Goal: Task Accomplishment & Management: Use online tool/utility

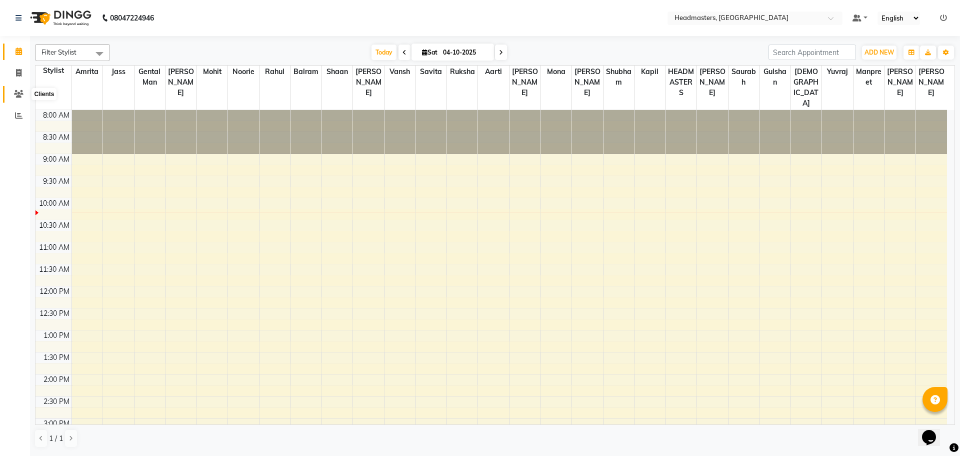
click at [22, 95] on icon at bounding box center [19, 94] width 10 height 8
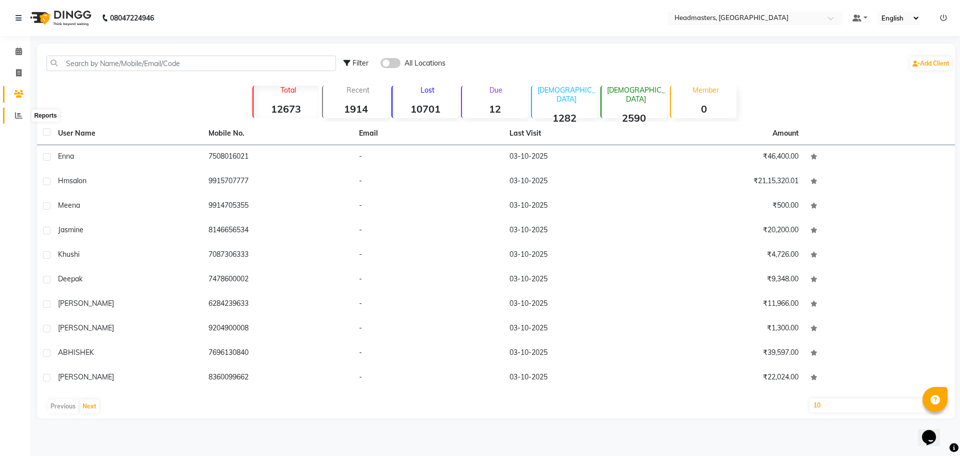
click at [16, 117] on icon at bounding box center [19, 116] width 8 height 8
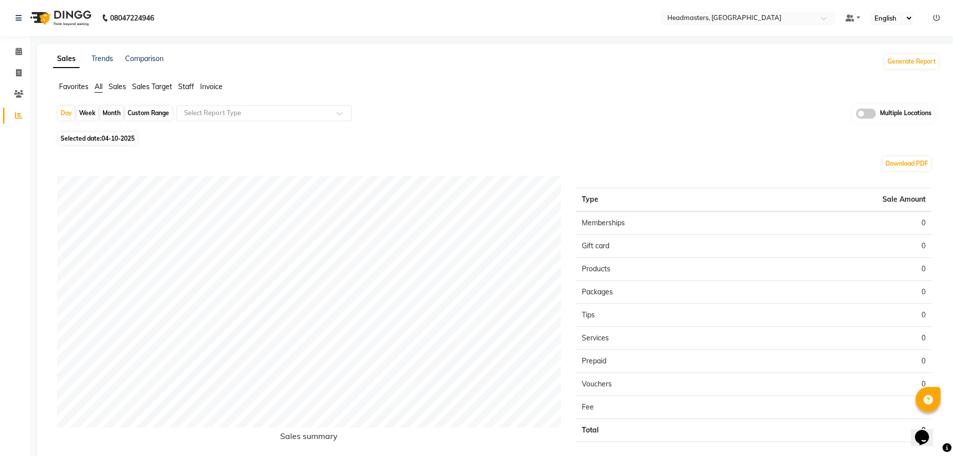
click at [188, 88] on span "Staff" at bounding box center [186, 86] width 16 height 9
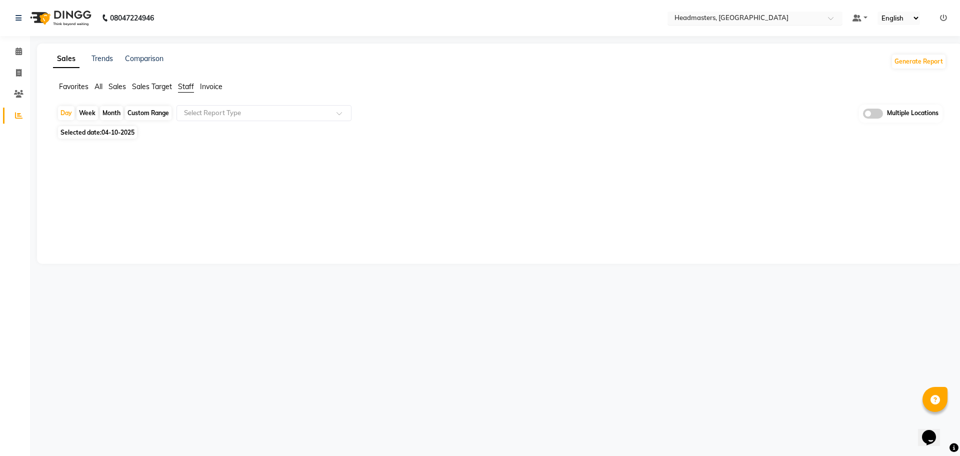
click at [836, 18] on span at bounding box center [834, 21] width 13 height 10
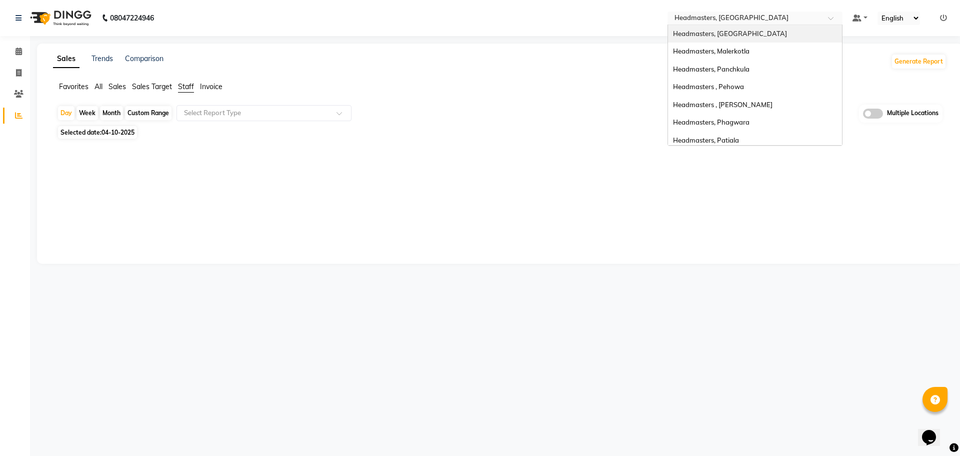
click at [770, 31] on div "Headmasters, [GEOGRAPHIC_DATA]" at bounding box center [755, 34] width 174 height 18
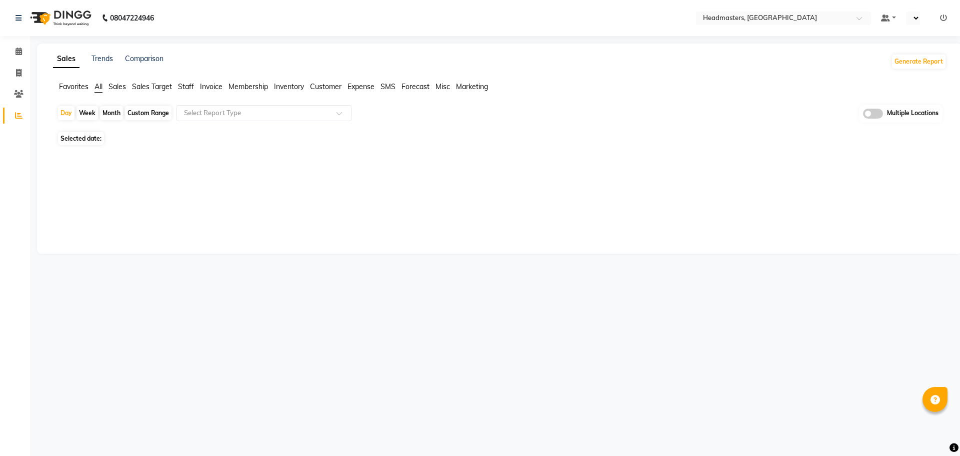
select select "en"
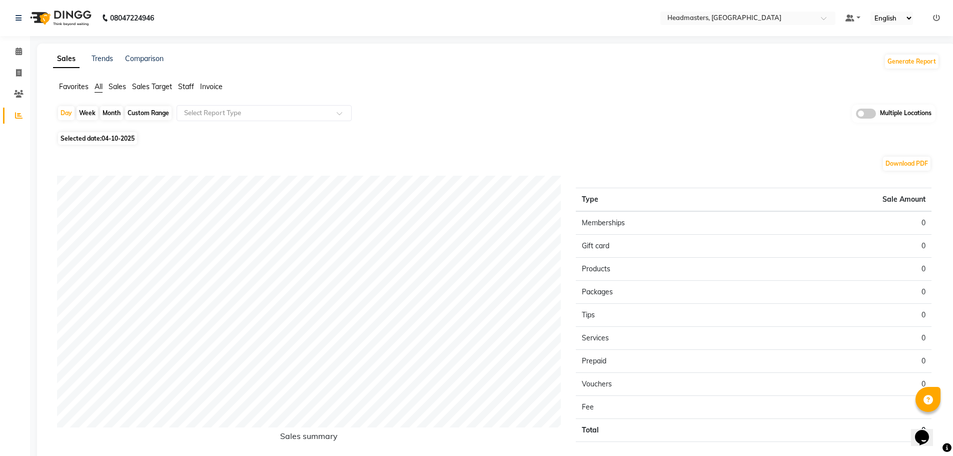
click at [187, 86] on span "Staff" at bounding box center [186, 86] width 16 height 9
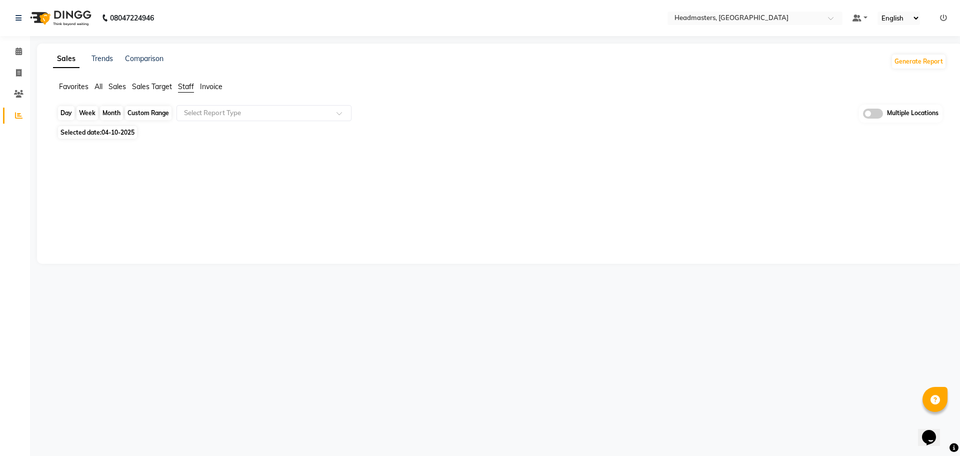
click at [67, 111] on div "Day" at bounding box center [66, 113] width 17 height 14
select select "10"
select select "2025"
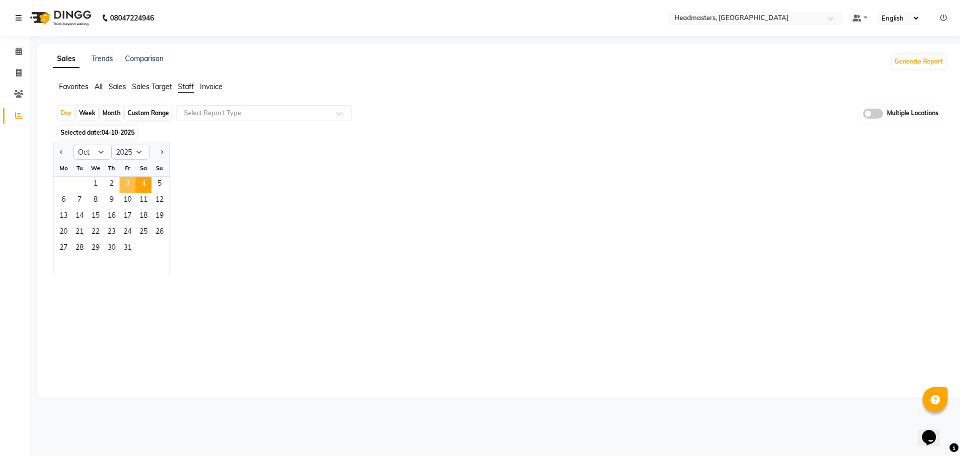
click at [127, 181] on span "3" at bounding box center [128, 185] width 16 height 16
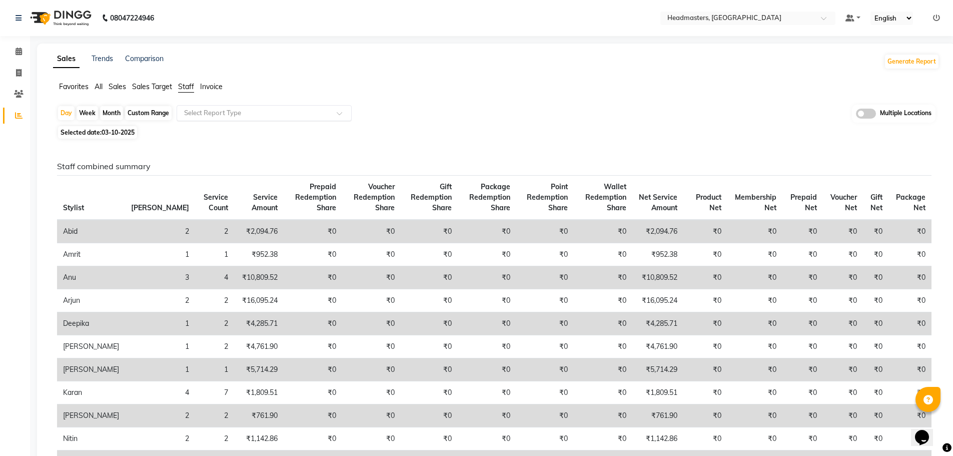
click at [337, 113] on span at bounding box center [343, 116] width 13 height 10
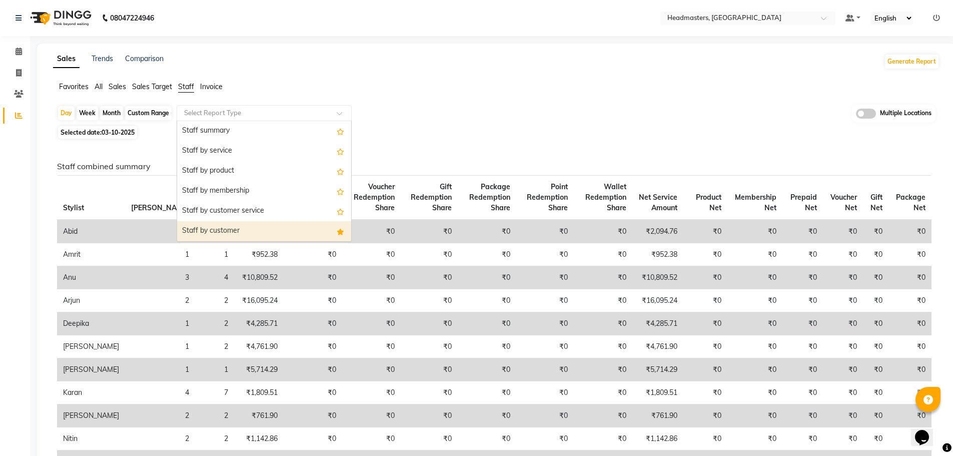
click at [286, 230] on div "Staff by customer" at bounding box center [264, 231] width 174 height 20
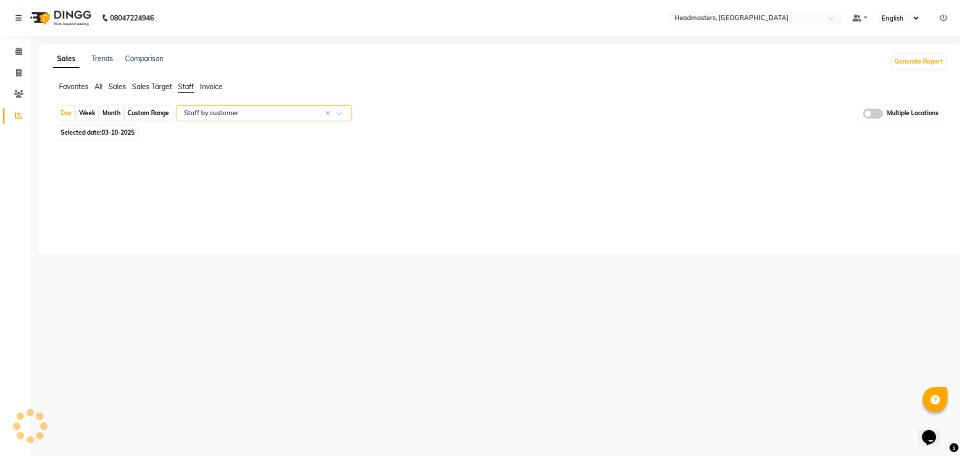
select select "full_report"
select select "csv"
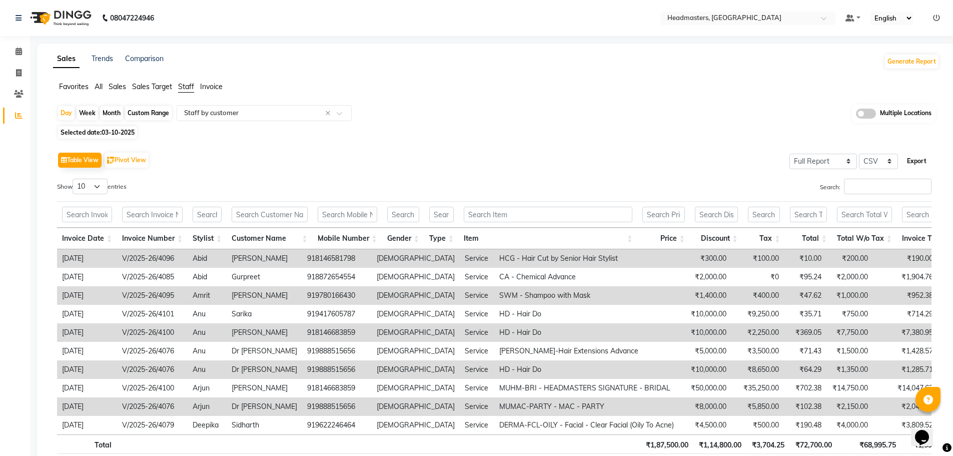
click at [914, 159] on button "Export" at bounding box center [917, 161] width 28 height 17
click at [827, 18] on span at bounding box center [827, 21] width 13 height 10
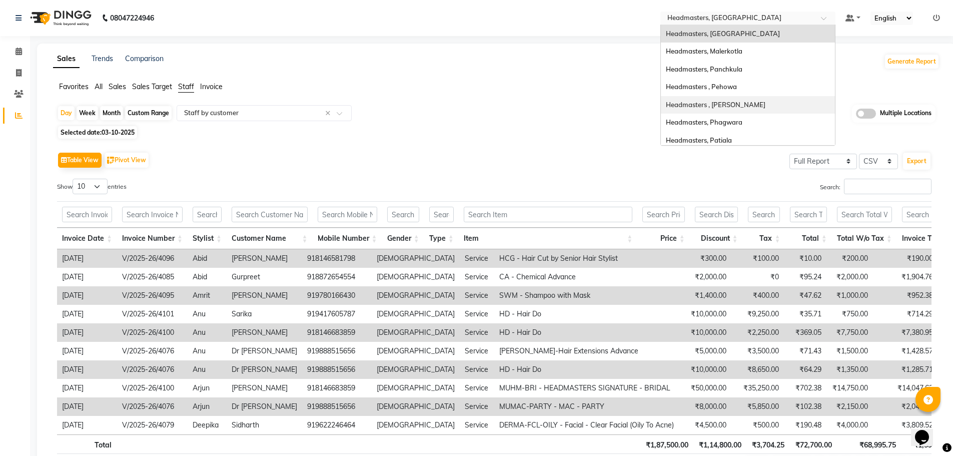
click at [748, 105] on span "Headmasters , [PERSON_NAME]" at bounding box center [716, 105] width 100 height 8
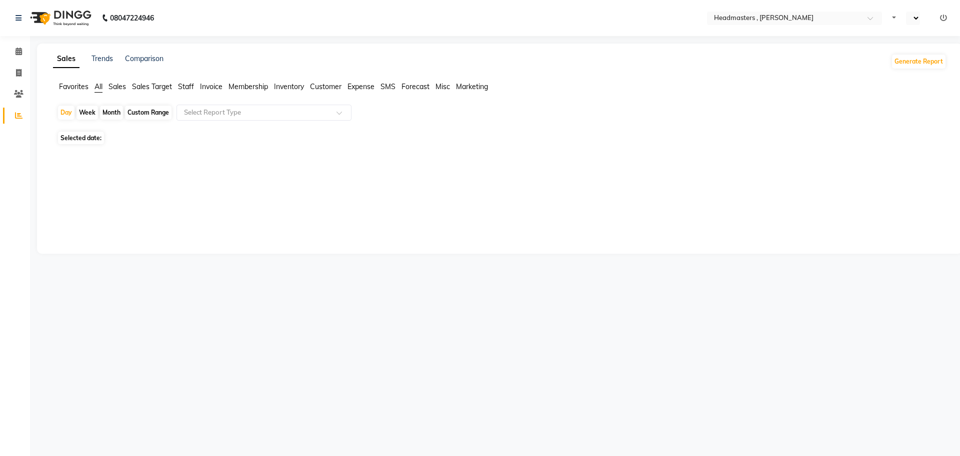
select select "en"
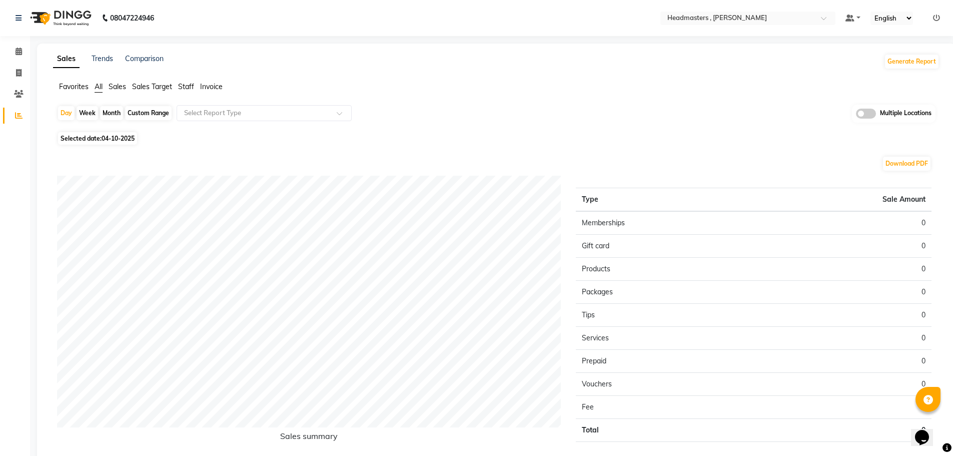
click at [184, 86] on span "Staff" at bounding box center [186, 86] width 16 height 9
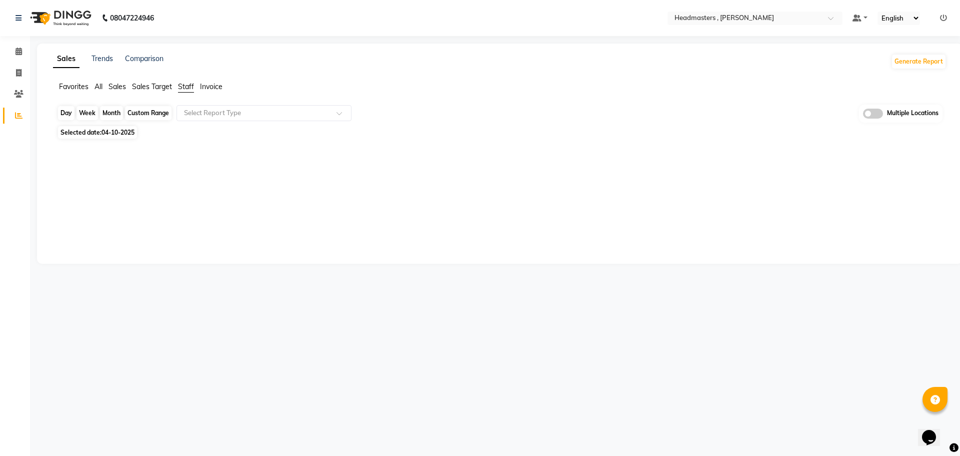
click at [63, 113] on div "Day" at bounding box center [66, 113] width 17 height 14
select select "10"
select select "2025"
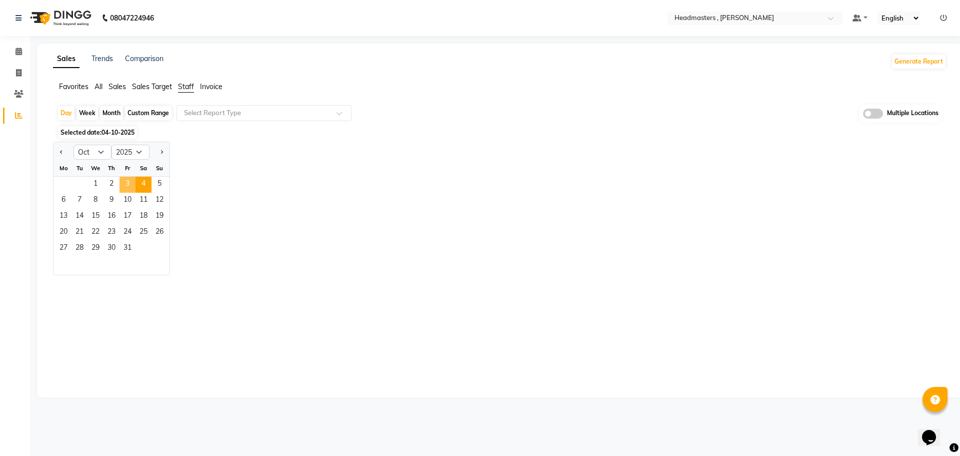
click at [126, 182] on span "3" at bounding box center [128, 185] width 16 height 16
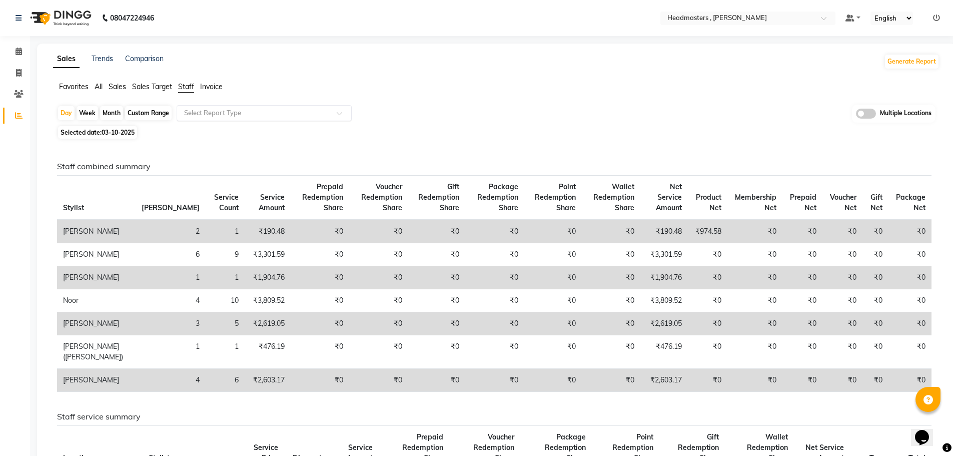
click at [338, 115] on span at bounding box center [343, 116] width 13 height 10
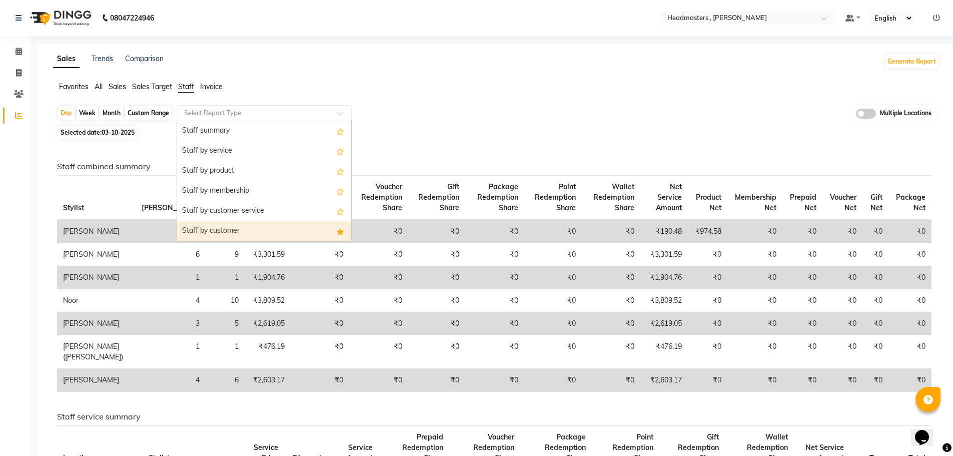
click at [302, 227] on div "Staff by customer" at bounding box center [264, 231] width 174 height 20
select select "full_report"
select select "csv"
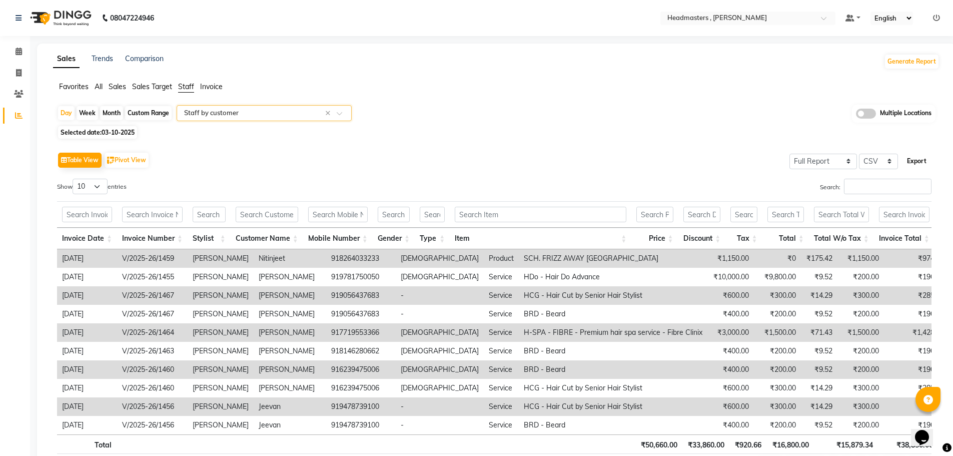
click at [915, 160] on button "Export" at bounding box center [917, 161] width 28 height 17
click at [824, 16] on div at bounding box center [747, 19] width 175 height 10
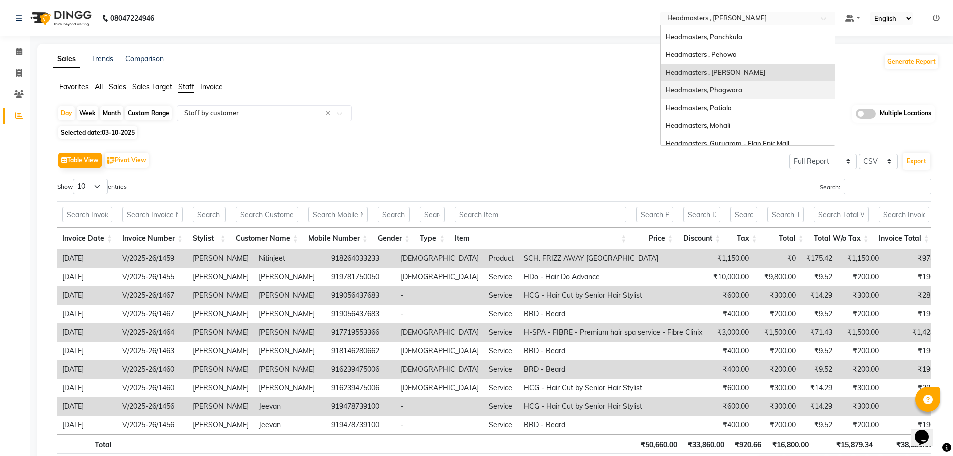
scroll to position [50, 0]
click at [756, 92] on div "Headmasters, Patiala" at bounding box center [748, 91] width 174 height 18
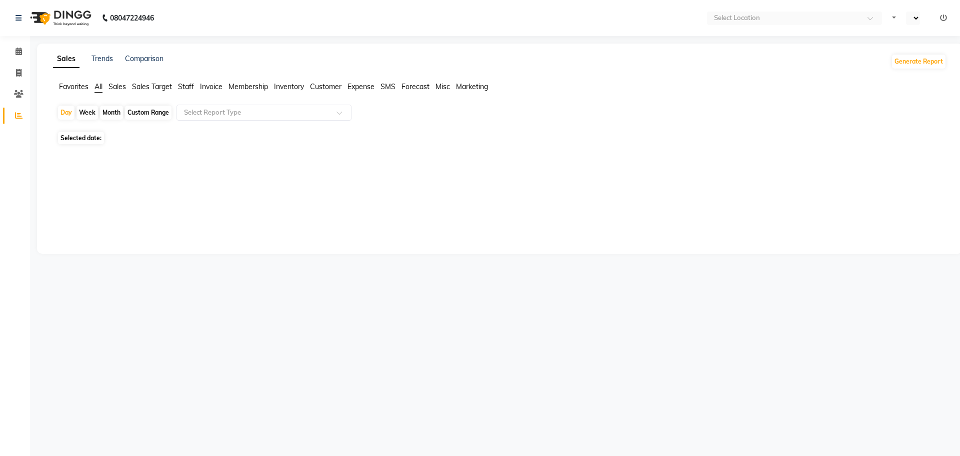
select select "en"
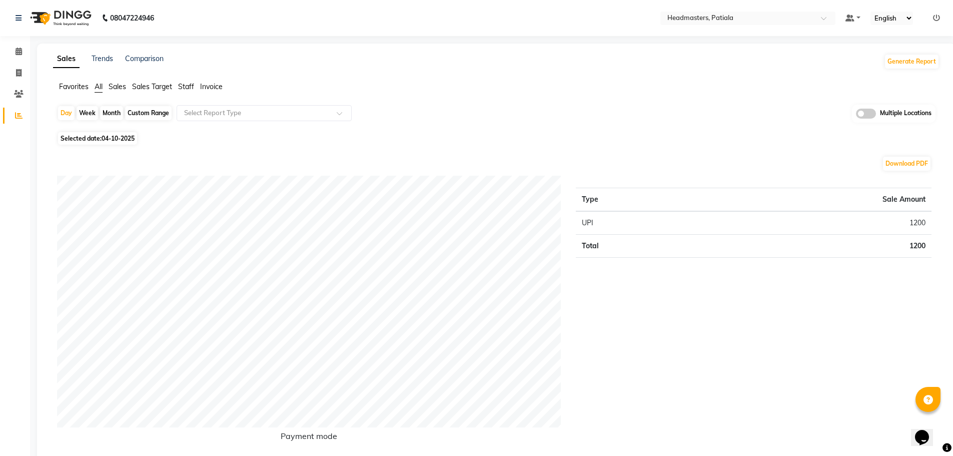
click at [187, 88] on span "Staff" at bounding box center [186, 86] width 16 height 9
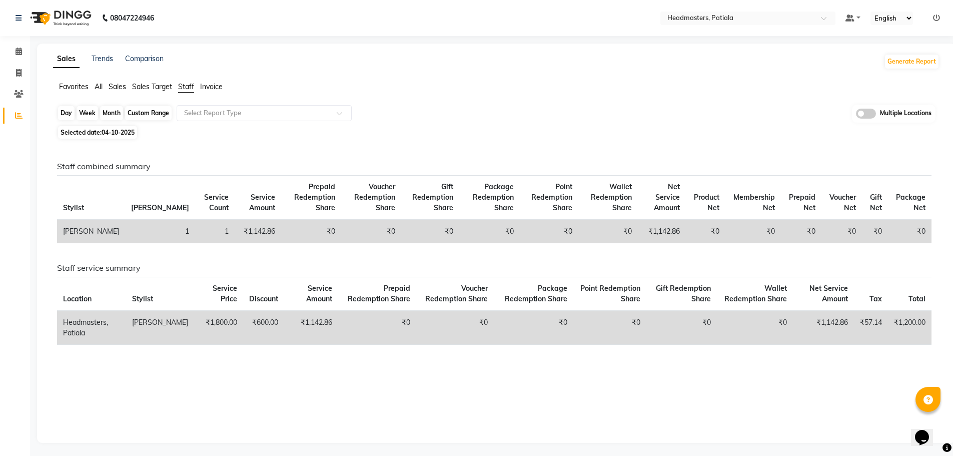
click at [62, 113] on div "Day" at bounding box center [66, 113] width 17 height 14
select select "10"
select select "2025"
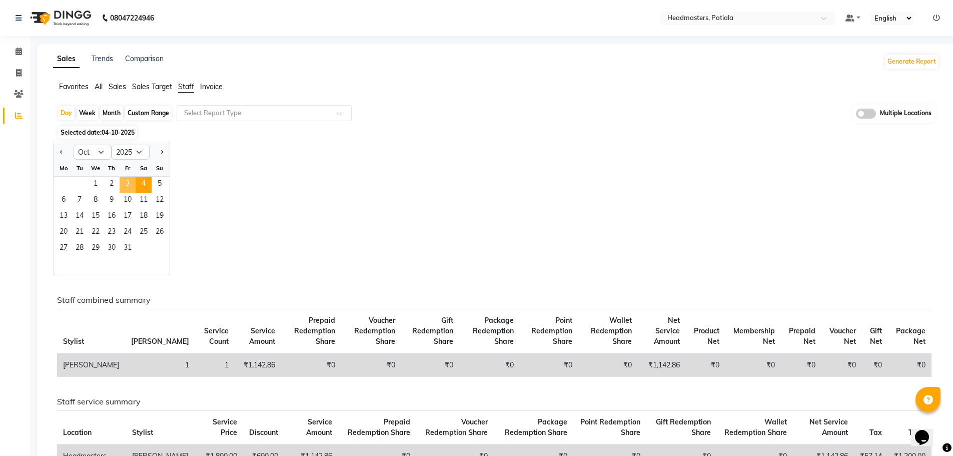
click at [129, 183] on span "3" at bounding box center [128, 185] width 16 height 16
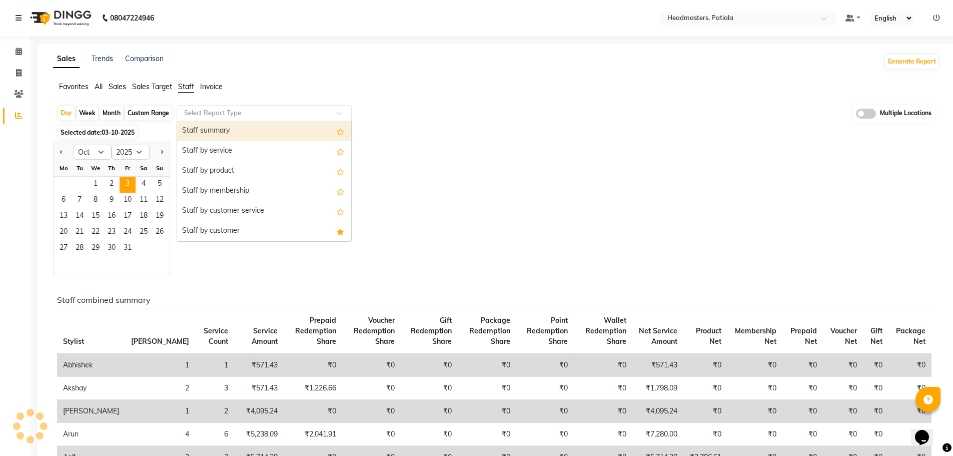
click at [332, 113] on div at bounding box center [264, 113] width 174 height 10
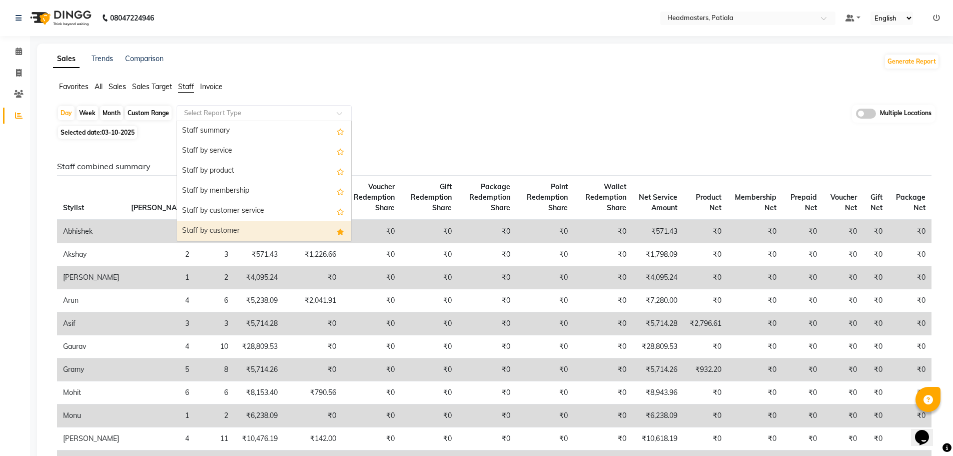
click at [306, 229] on div "Staff by customer" at bounding box center [264, 231] width 174 height 20
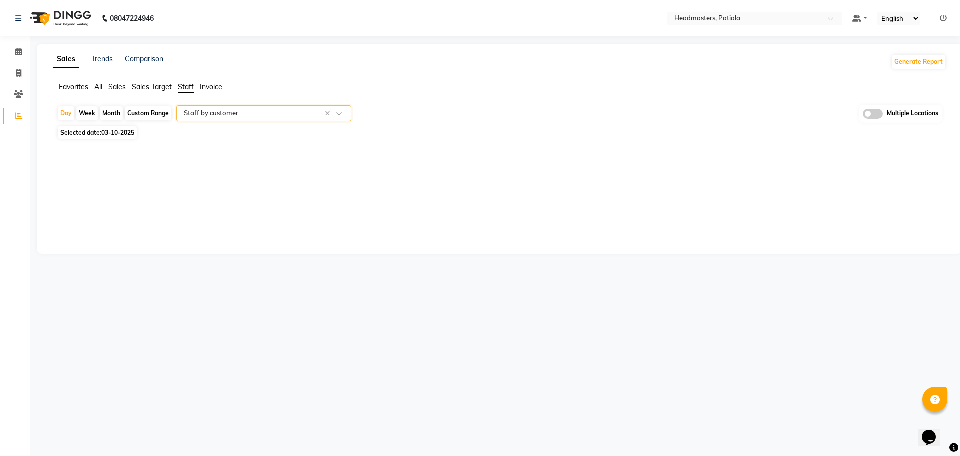
select select "full_report"
select select "csv"
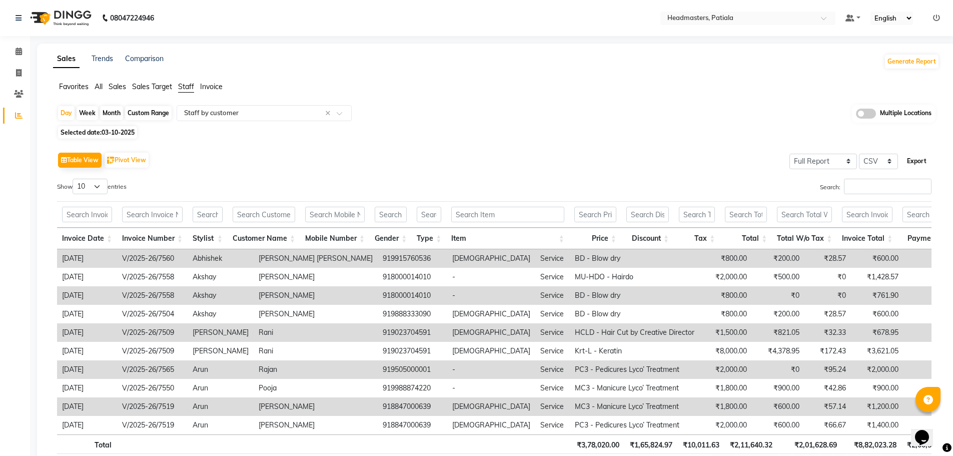
click at [922, 157] on button "Export" at bounding box center [917, 161] width 28 height 17
